Goal: Consume media (video, audio): Consume media (video, audio)

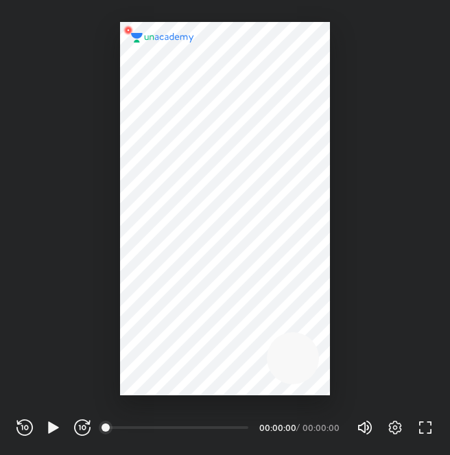
scroll to position [455, 450]
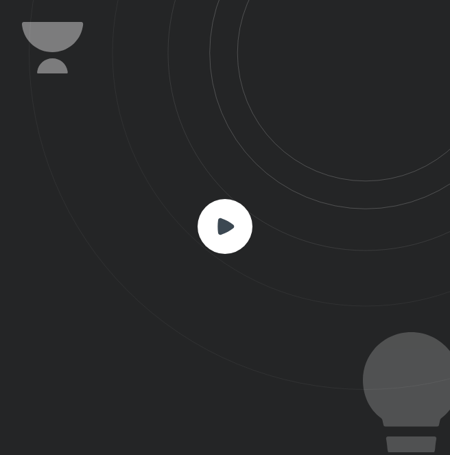
click at [241, 228] on rect at bounding box center [224, 226] width 55 height 55
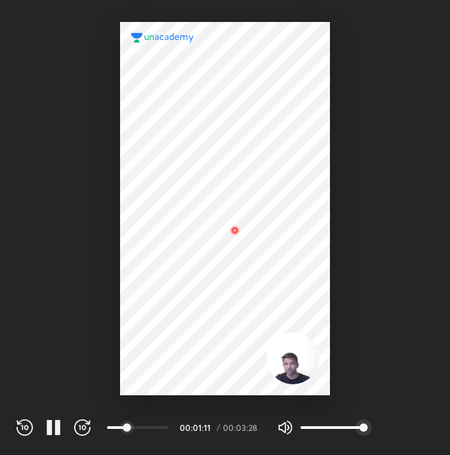
click at [385, 422] on div "Settings FULL SCREEN (F)" at bounding box center [403, 427] width 60 height 16
click at [260, 252] on div at bounding box center [225, 208] width 210 height 373
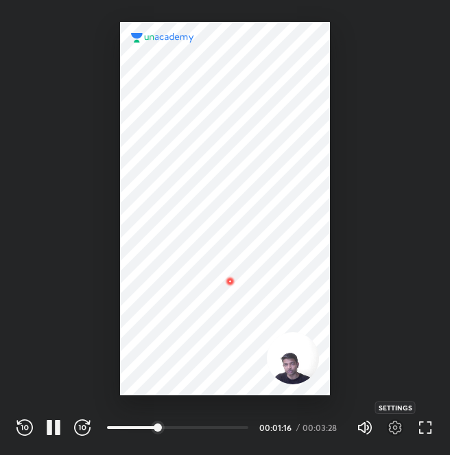
click at [396, 426] on icon "button" at bounding box center [395, 427] width 5 height 5
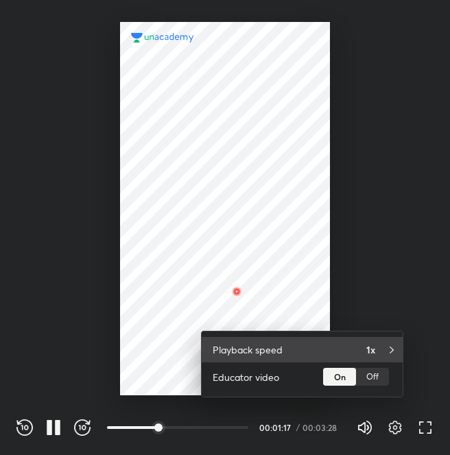
click at [376, 359] on div "Playback speed 1x" at bounding box center [302, 349] width 201 height 25
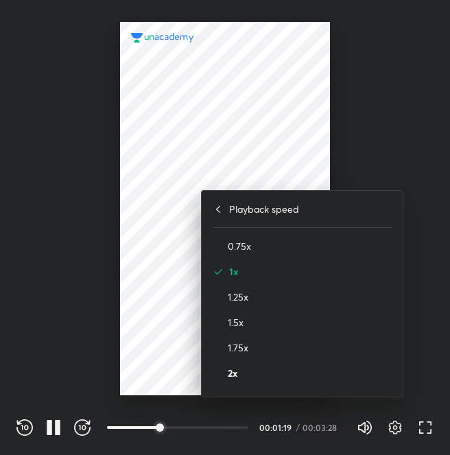
click at [322, 368] on h4 "2x" at bounding box center [310, 372] width 164 height 14
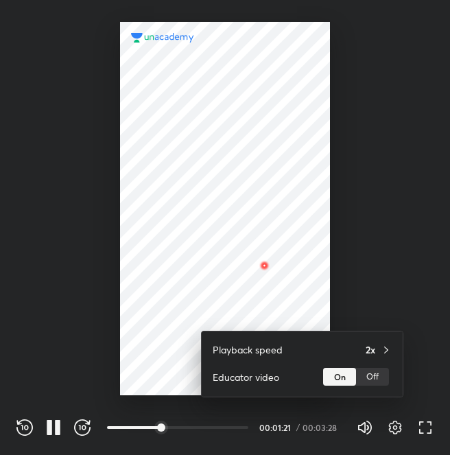
click at [86, 197] on div at bounding box center [225, 227] width 450 height 455
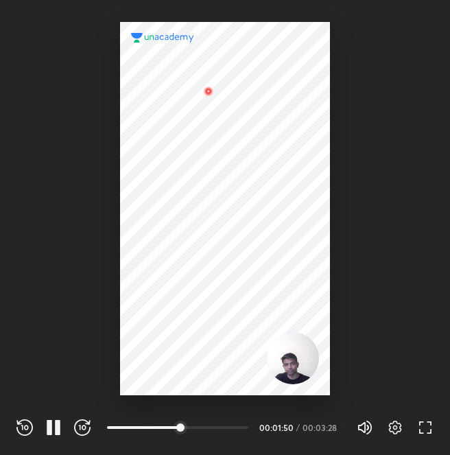
click at [324, 368] on div at bounding box center [225, 208] width 210 height 373
click at [397, 421] on icon "button" at bounding box center [395, 427] width 16 height 16
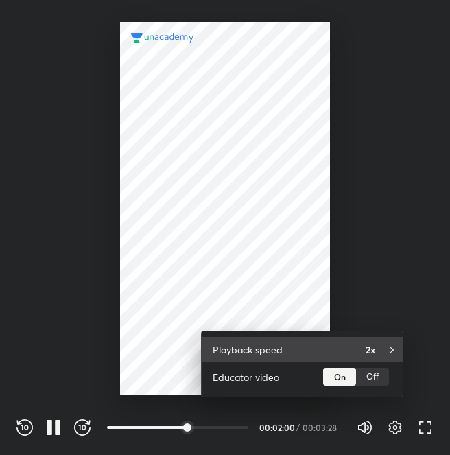
click at [368, 340] on div "Playback speed 2x" at bounding box center [302, 349] width 201 height 25
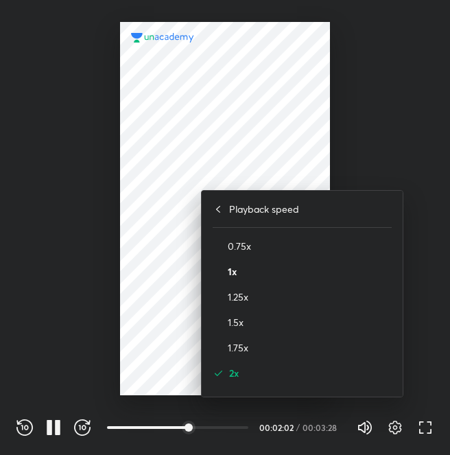
click at [289, 272] on h4 "1x" at bounding box center [310, 271] width 164 height 14
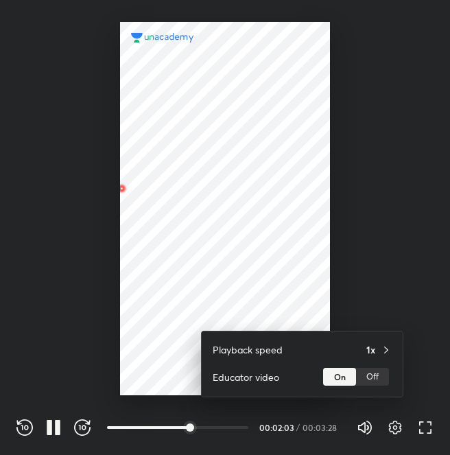
click at [65, 216] on div at bounding box center [225, 227] width 450 height 455
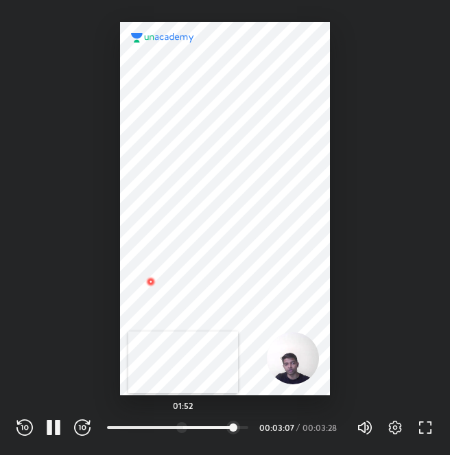
click at [183, 429] on div at bounding box center [181, 427] width 11 height 11
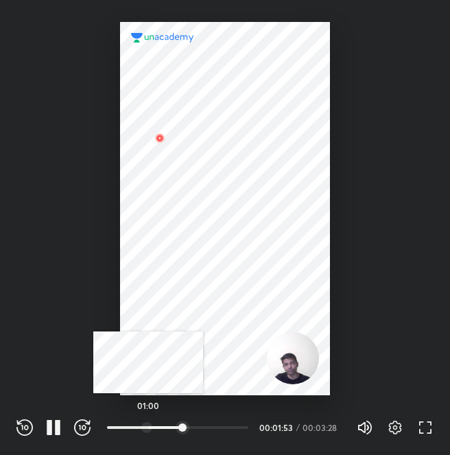
click at [148, 426] on div at bounding box center [146, 427] width 11 height 11
